Goal: Task Accomplishment & Management: Manage account settings

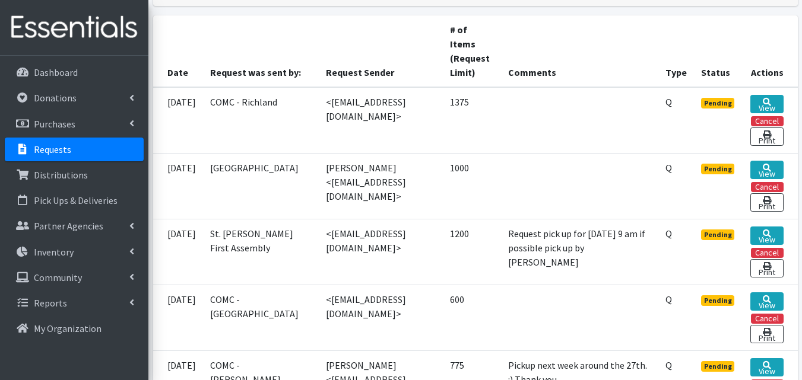
scroll to position [310, 0]
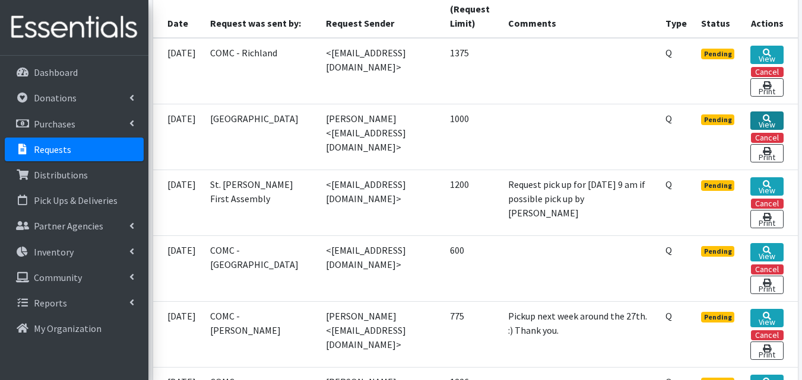
click at [756, 126] on link "View" at bounding box center [766, 121] width 33 height 18
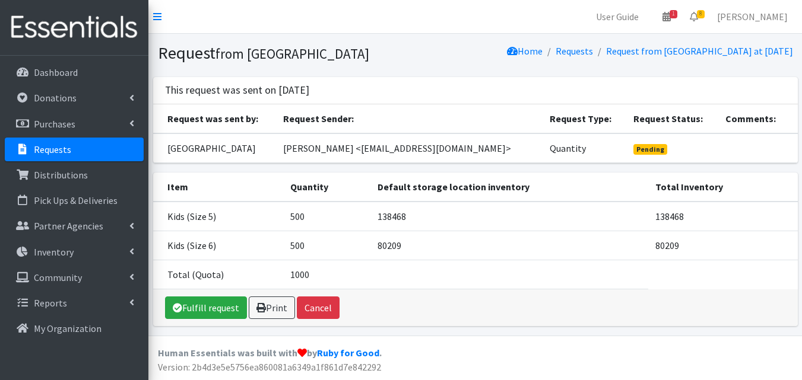
click at [117, 141] on link "Requests" at bounding box center [74, 150] width 139 height 24
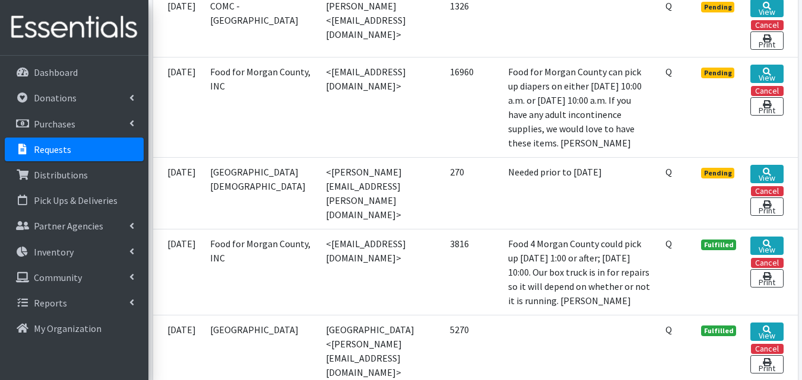
scroll to position [684, 0]
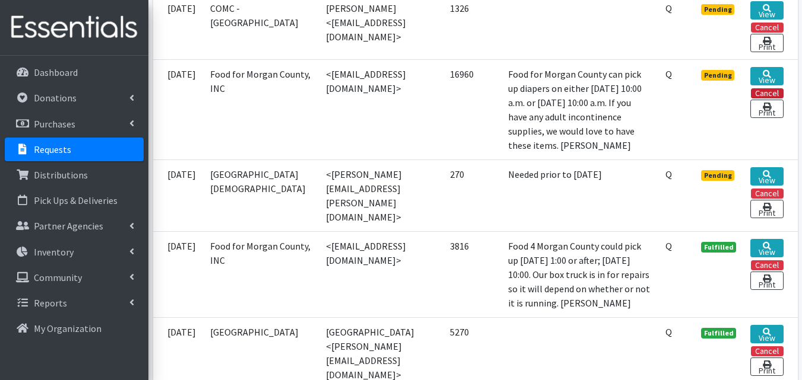
click at [771, 98] on button "Cancel" at bounding box center [766, 93] width 33 height 10
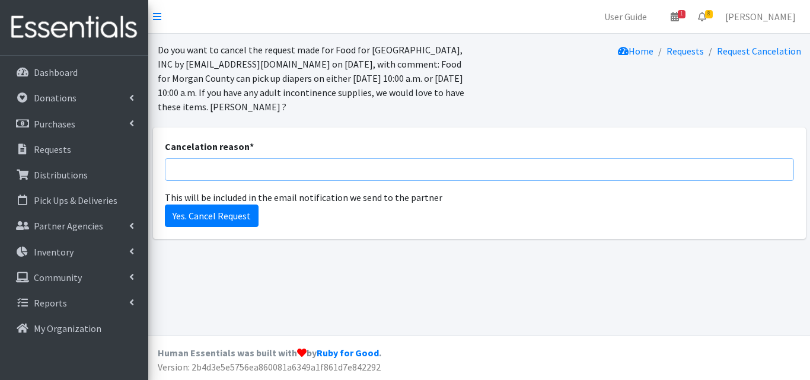
click at [297, 171] on input "Cancelation reason *" at bounding box center [479, 169] width 629 height 23
type input "Too large of order. Was revised."
click at [241, 220] on input "Yes. Cancel Request" at bounding box center [212, 216] width 94 height 23
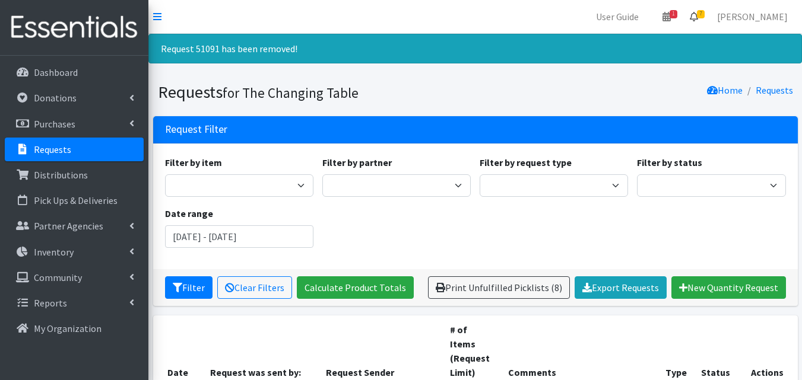
click at [700, 18] on link "7" at bounding box center [693, 17] width 27 height 24
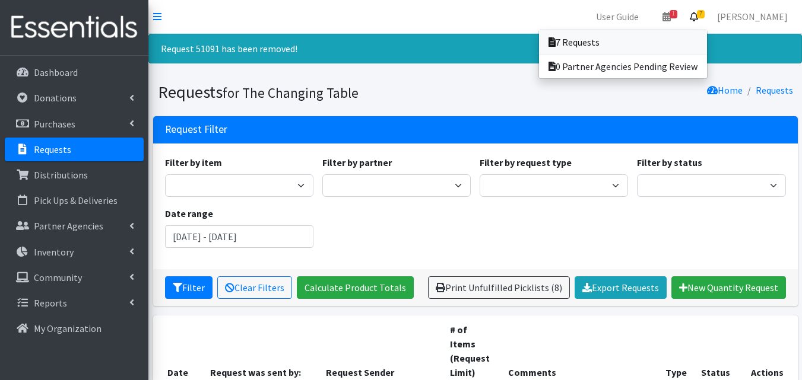
click at [669, 42] on link "7 Requests" at bounding box center [623, 42] width 168 height 24
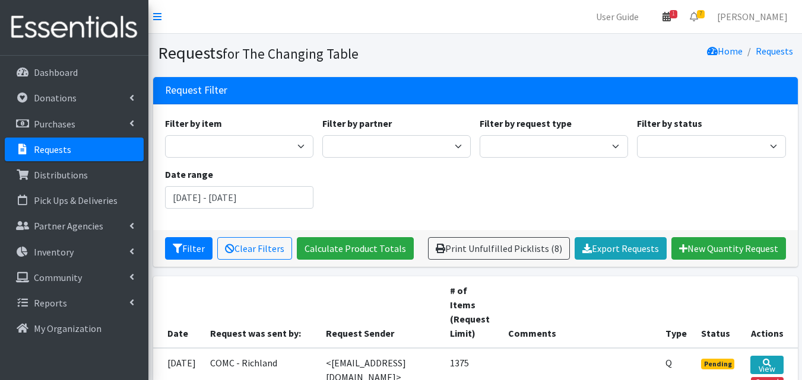
click at [680, 8] on link "1" at bounding box center [666, 17] width 27 height 24
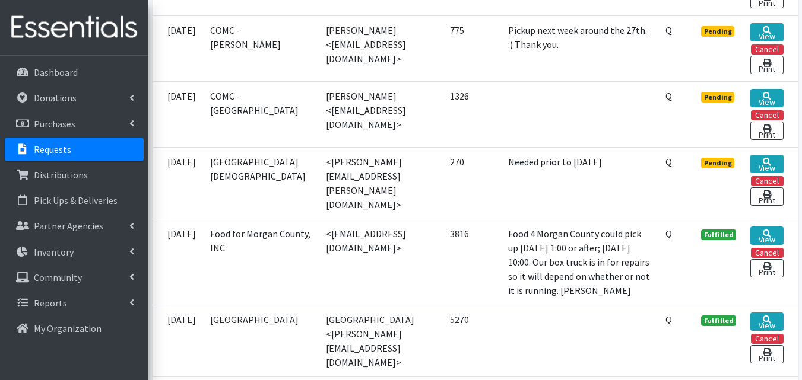
scroll to position [602, 0]
